Goal: Navigation & Orientation: Understand site structure

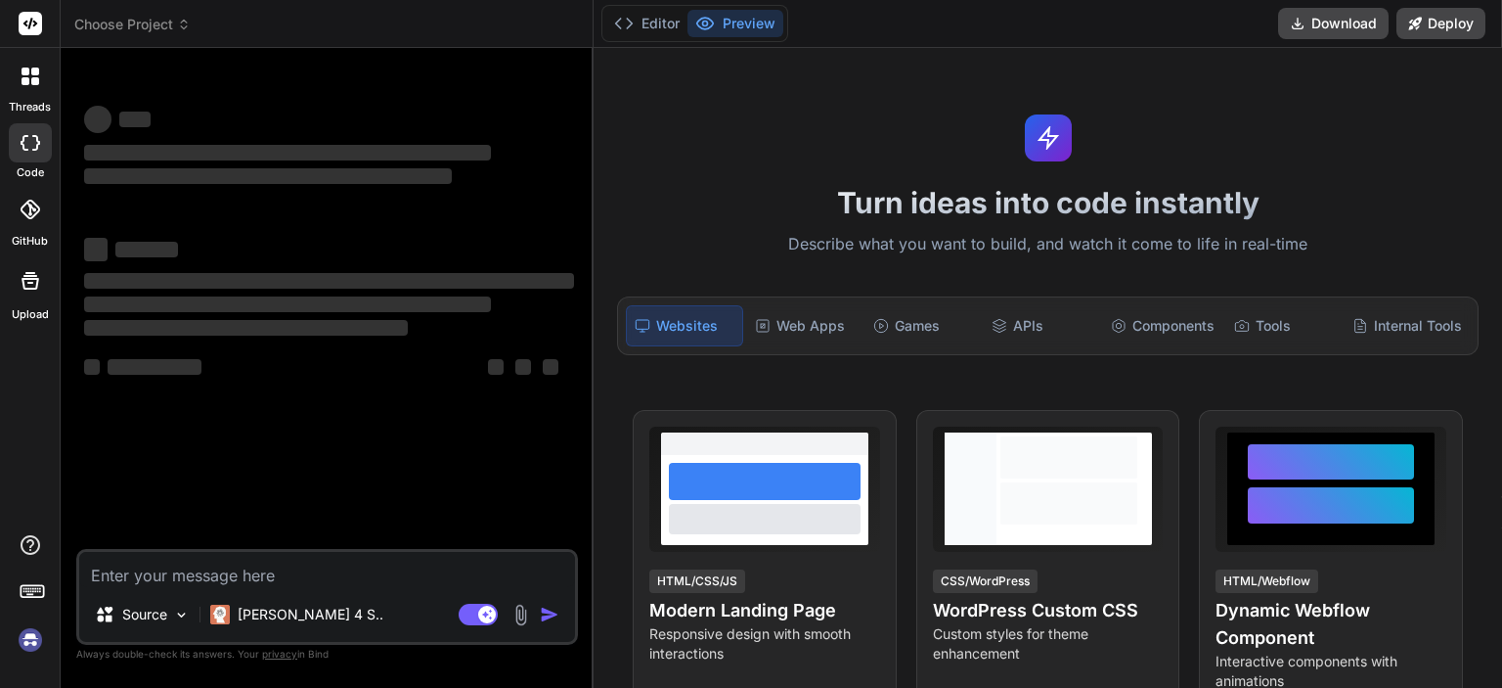
type textarea "x"
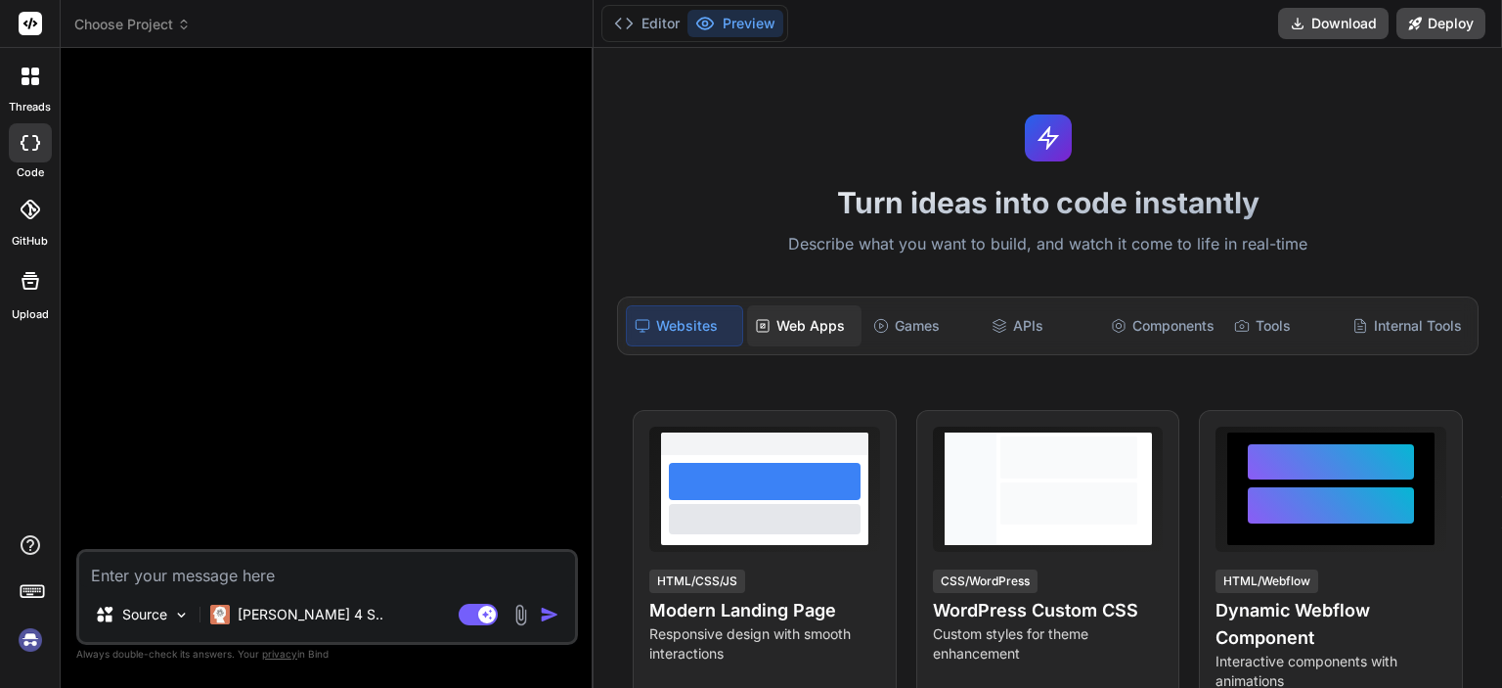
click at [816, 324] on div "Web Apps" at bounding box center [804, 325] width 114 height 41
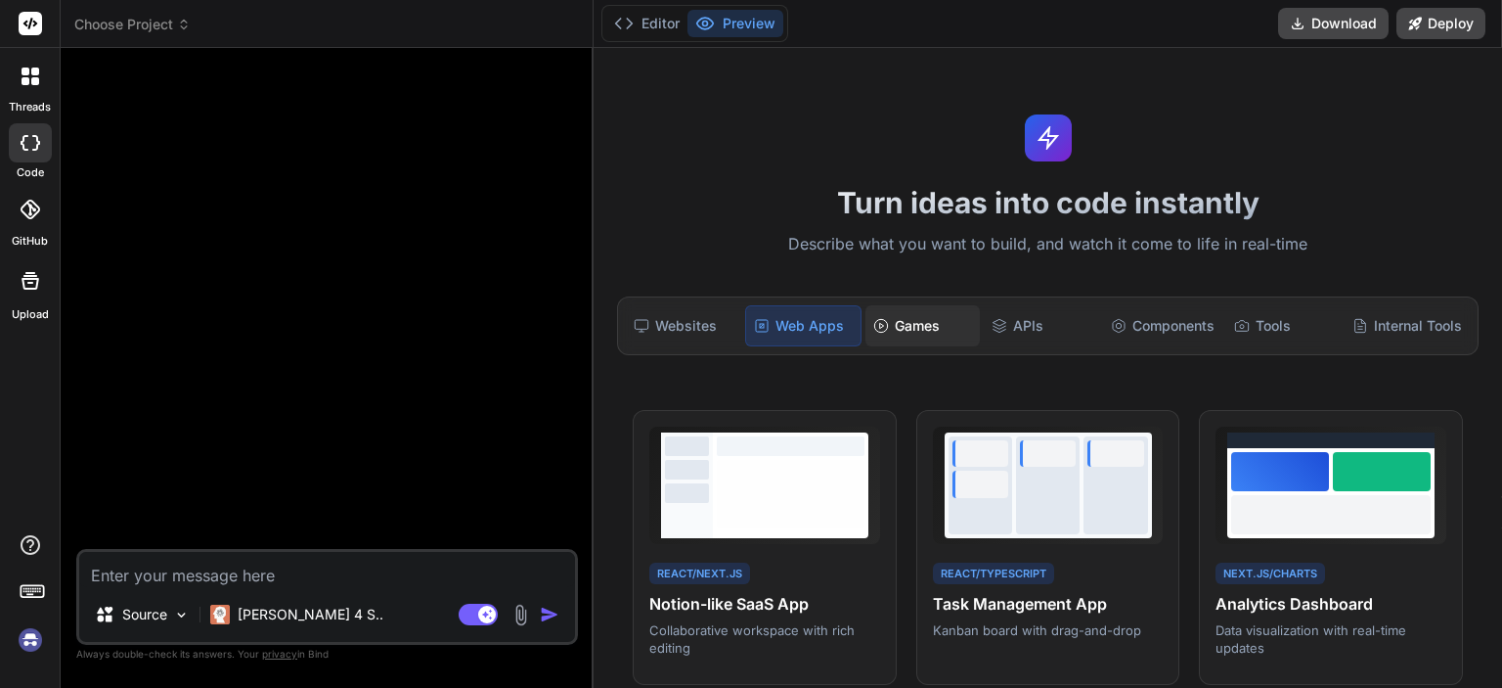
click at [913, 327] on div "Games" at bounding box center [923, 325] width 114 height 41
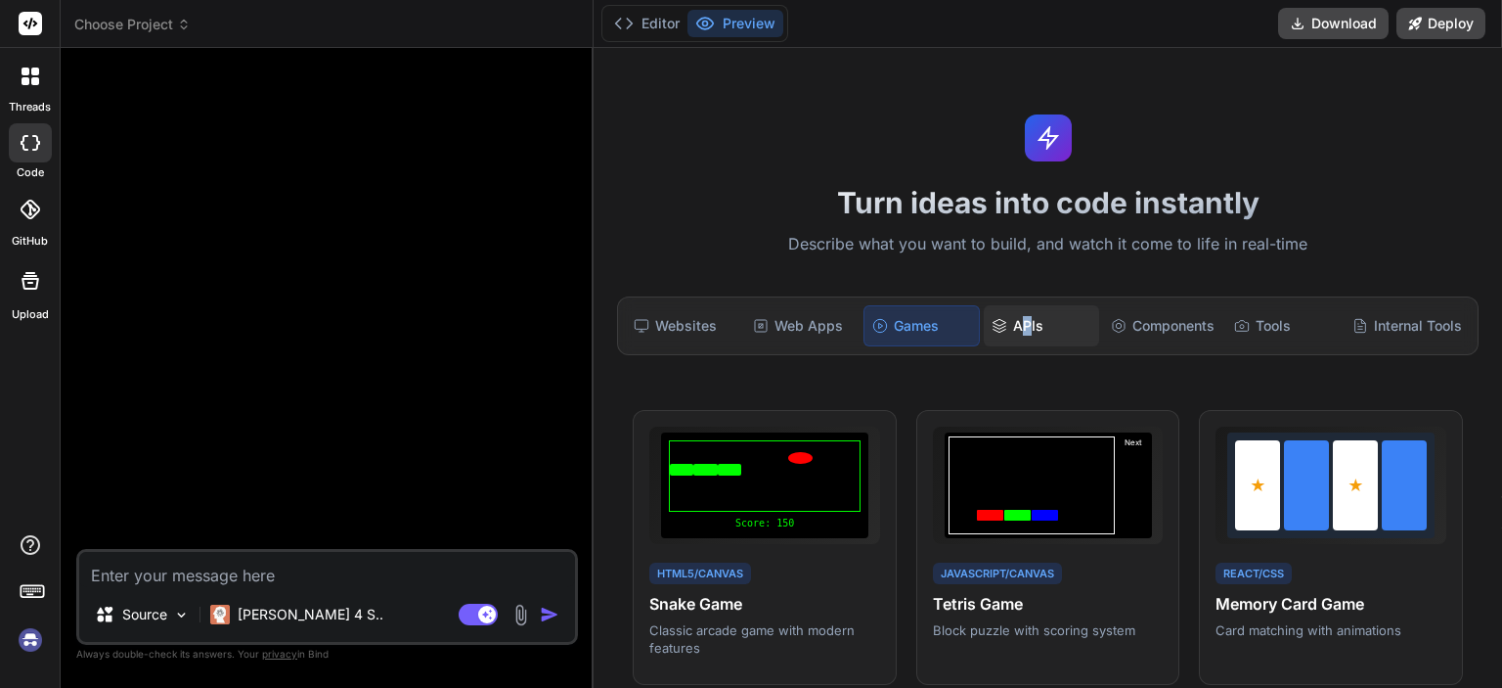
click at [1024, 321] on div "APIs" at bounding box center [1041, 325] width 114 height 41
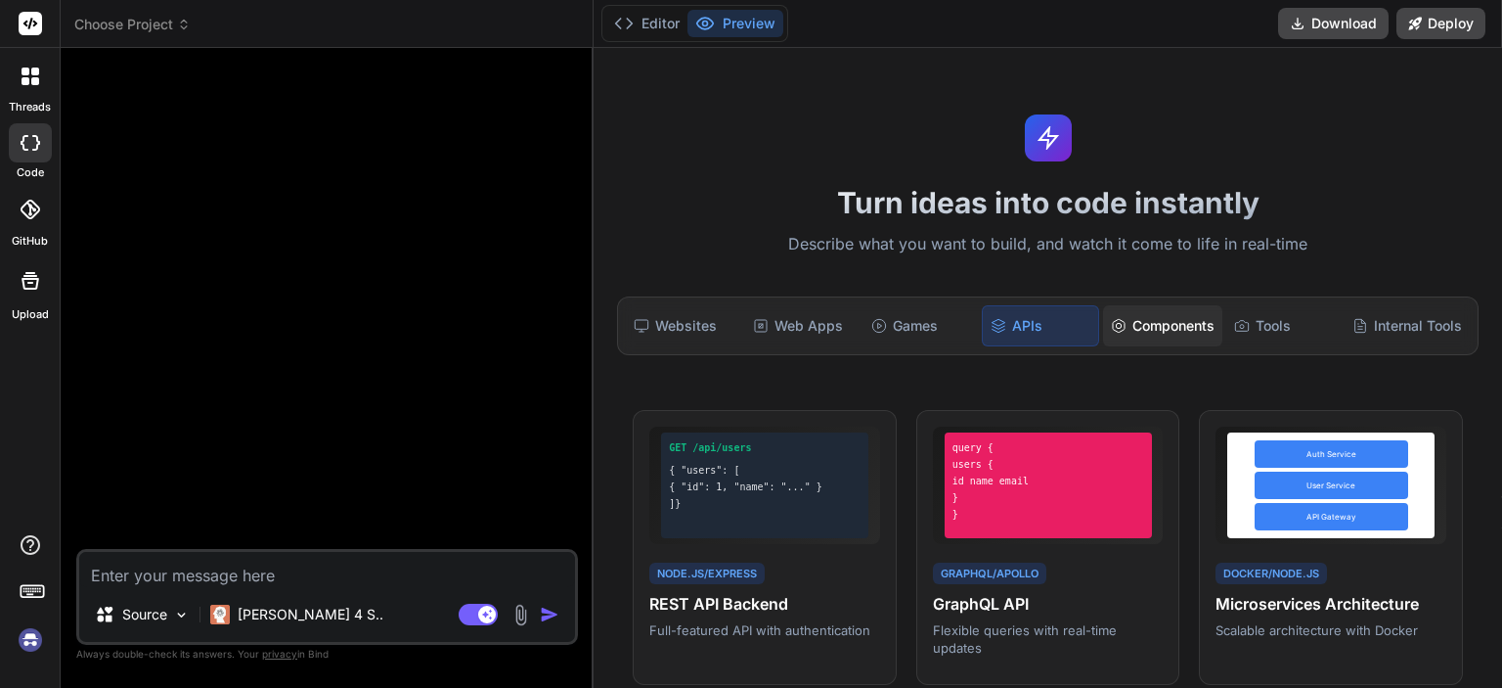
click at [1154, 321] on div "Components" at bounding box center [1162, 325] width 119 height 41
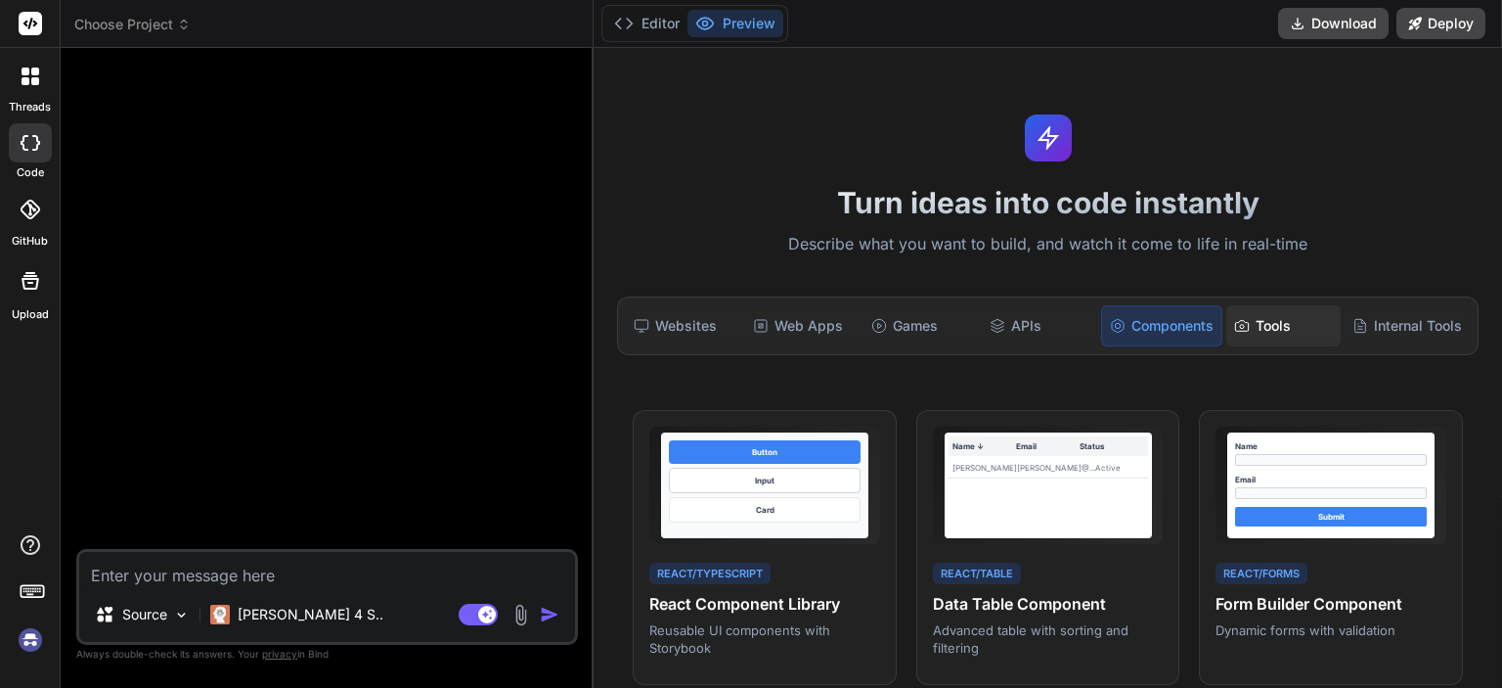
click at [1247, 319] on div "Tools" at bounding box center [1284, 325] width 114 height 41
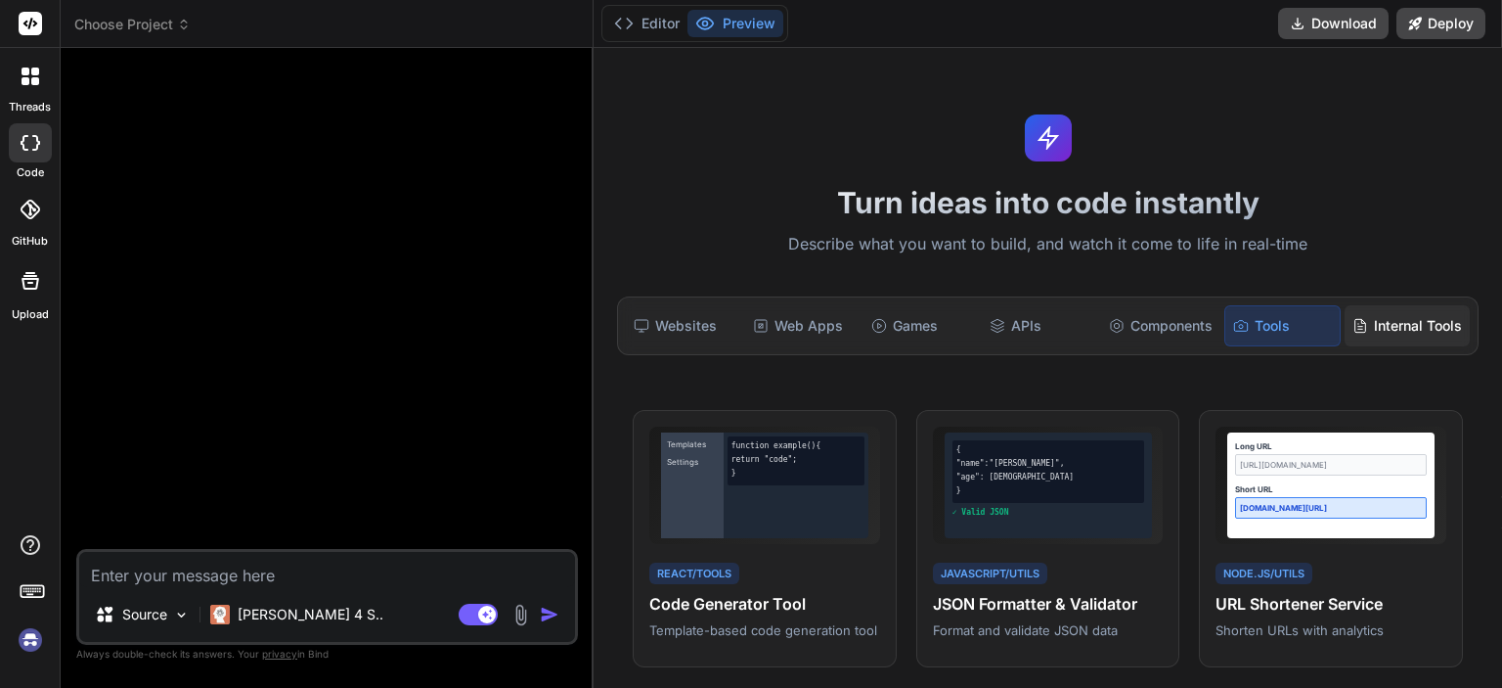
click at [1404, 328] on div "Internal Tools" at bounding box center [1407, 325] width 125 height 41
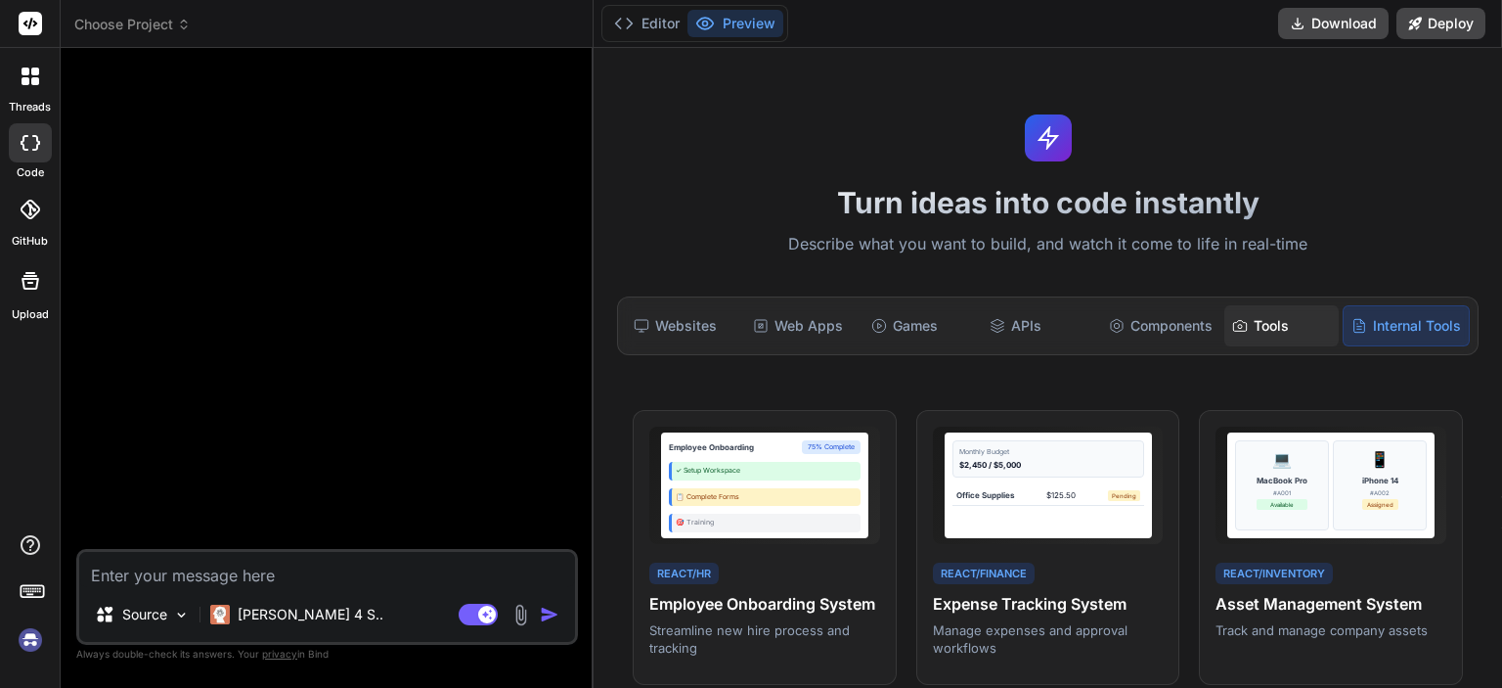
click at [1317, 322] on div "Tools" at bounding box center [1282, 325] width 114 height 41
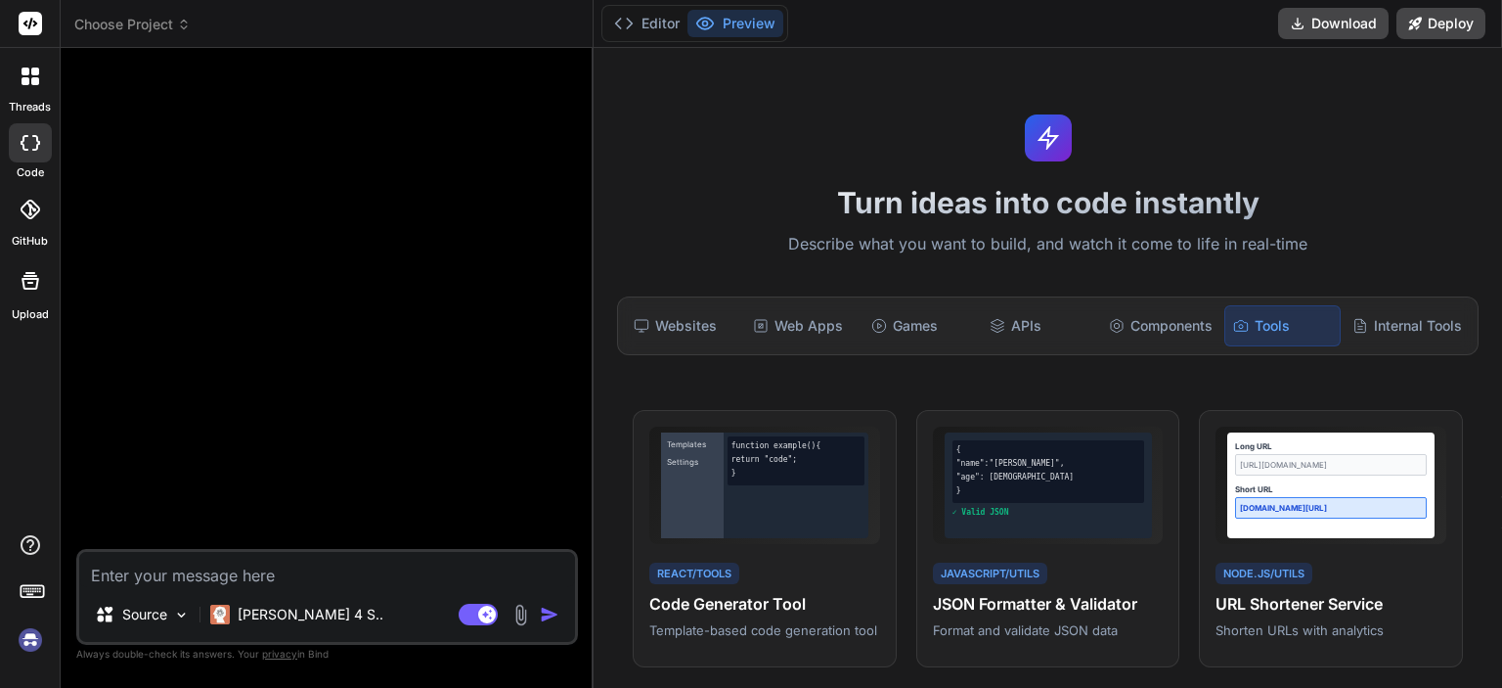
click at [446, 278] on div at bounding box center [329, 306] width 498 height 485
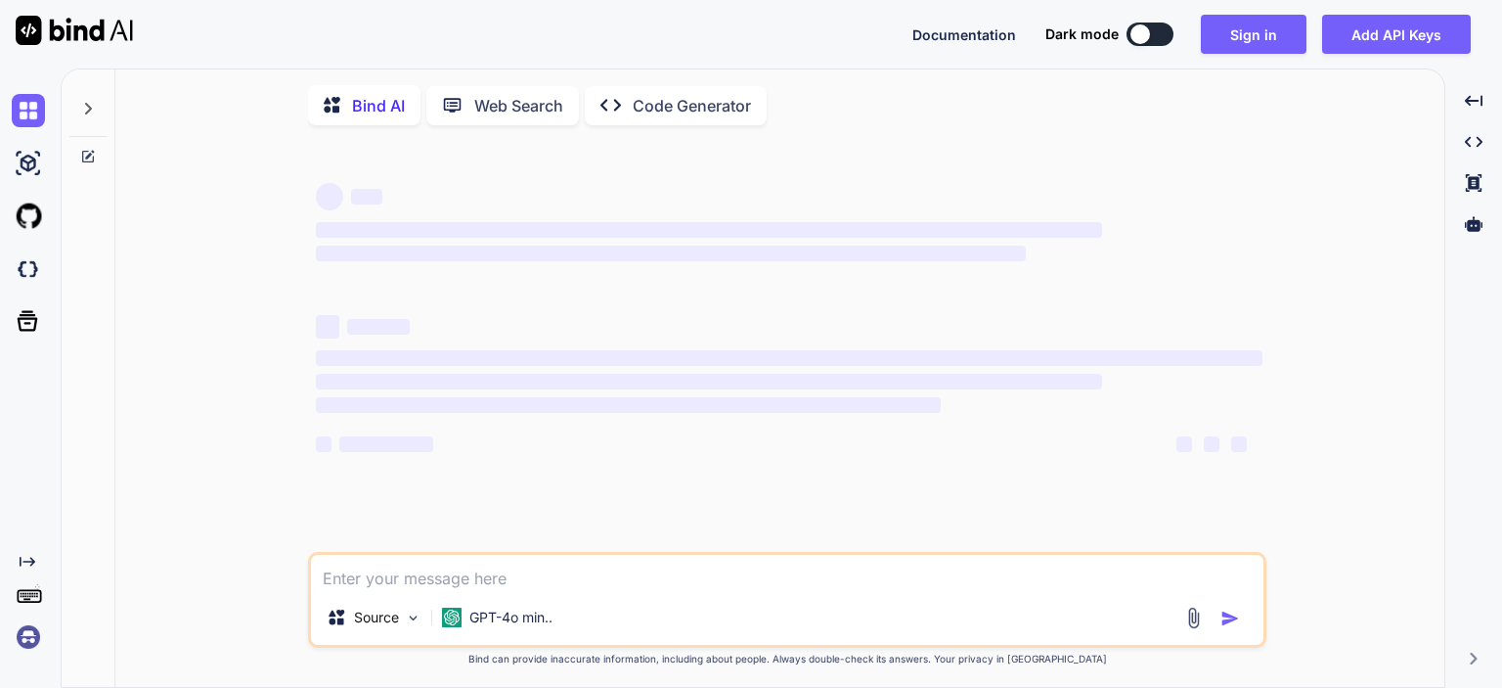
type textarea "x"
